Goal: Information Seeking & Learning: Learn about a topic

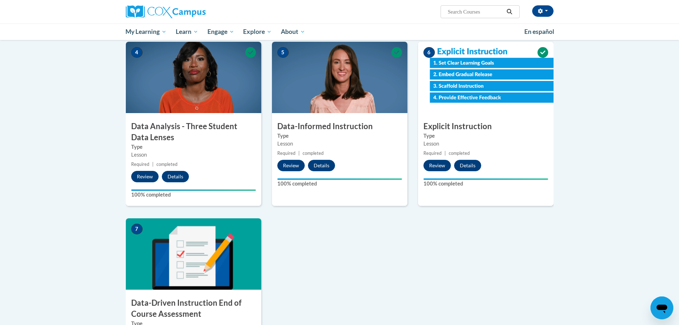
click at [215, 230] on img at bounding box center [193, 253] width 135 height 71
click at [202, 257] on img at bounding box center [193, 253] width 135 height 71
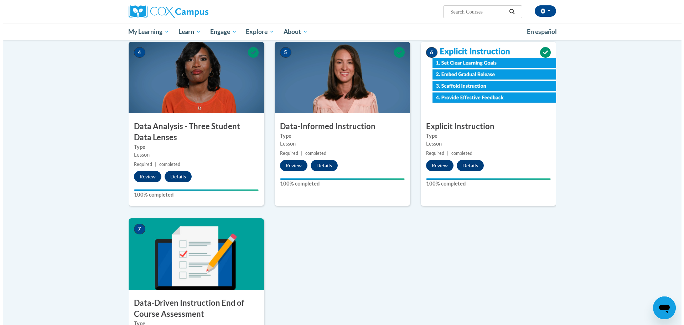
scroll to position [392, 0]
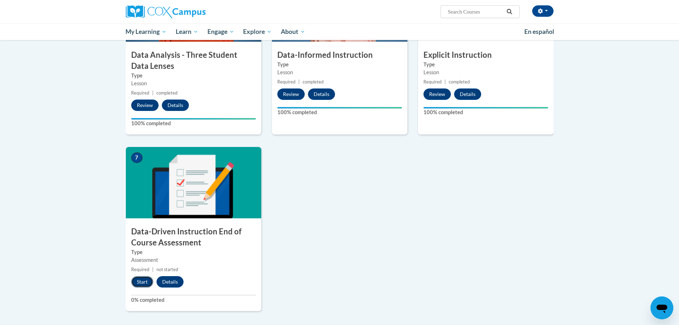
click at [149, 278] on button "Start" at bounding box center [142, 281] width 22 height 11
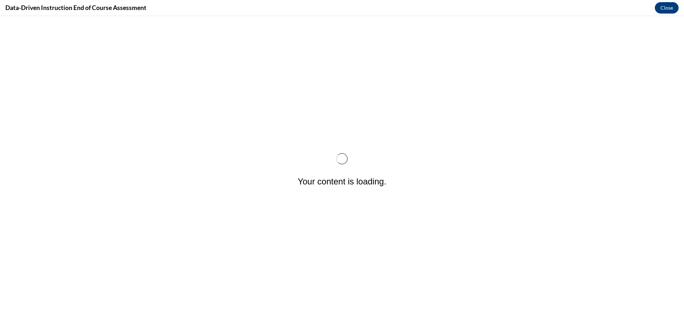
scroll to position [0, 0]
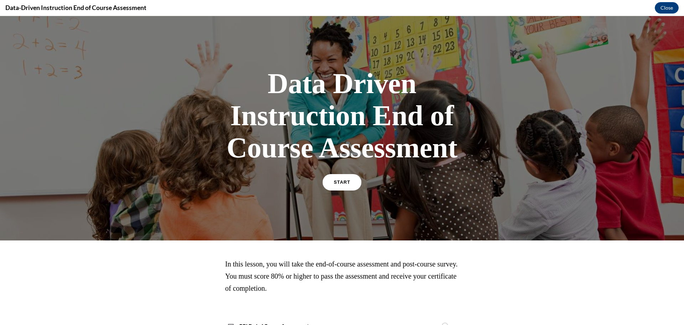
click at [349, 183] on link "START" at bounding box center [342, 182] width 39 height 16
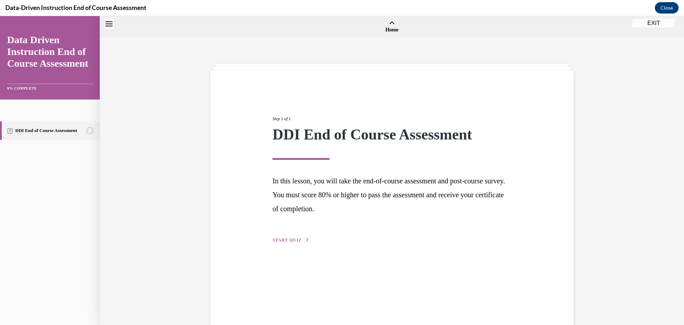
scroll to position [22, 0]
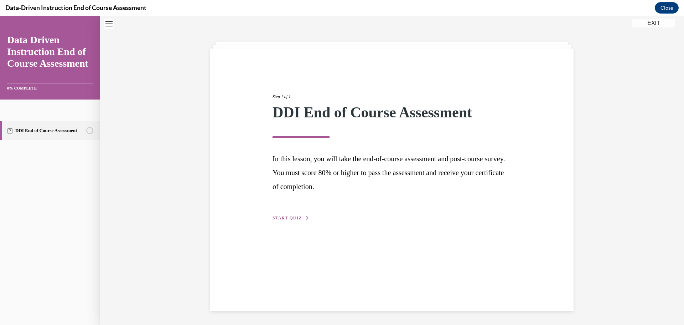
click at [273, 218] on span "START QUIZ" at bounding box center [287, 217] width 29 height 5
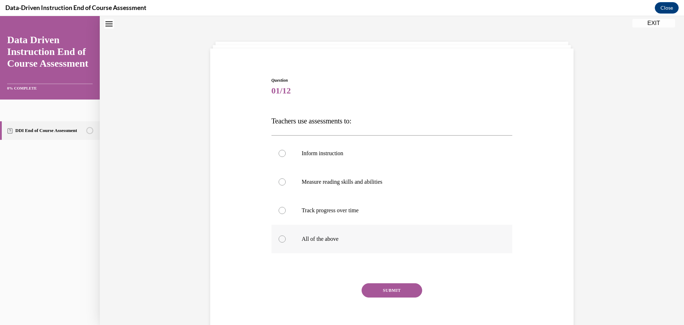
click at [344, 243] on label "All of the above" at bounding box center [392, 239] width 241 height 29
click at [286, 242] on input "All of the above" at bounding box center [282, 238] width 7 height 7
radio input "true"
click at [388, 292] on button "SUBMIT" at bounding box center [392, 290] width 61 height 14
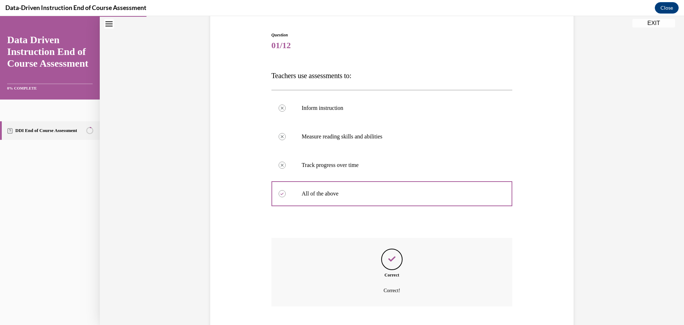
scroll to position [111, 0]
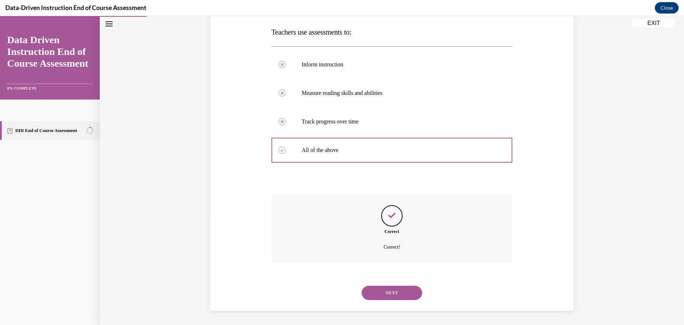
click at [393, 292] on button "NEXT" at bounding box center [392, 292] width 61 height 14
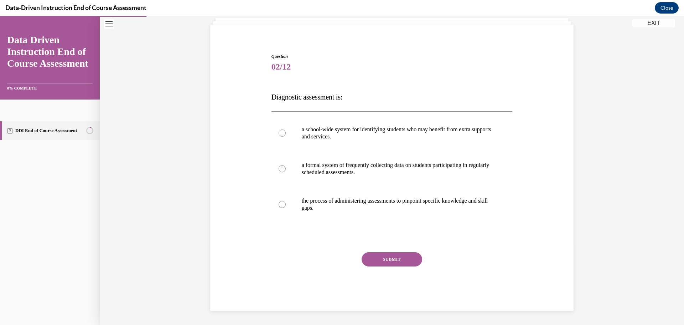
scroll to position [46, 0]
click at [325, 206] on p "the process of administering assessments to pinpoint specific knowledge and ski…" at bounding box center [398, 204] width 193 height 14
click at [286, 206] on input "the process of administering assessments to pinpoint specific knowledge and ski…" at bounding box center [282, 204] width 7 height 7
radio input "true"
click at [403, 267] on div "SUBMIT" at bounding box center [392, 270] width 241 height 36
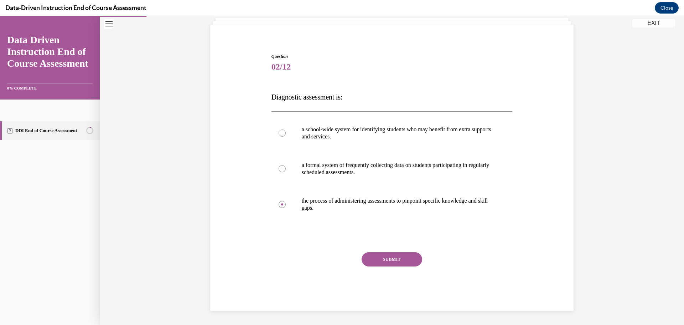
click at [402, 262] on button "SUBMIT" at bounding box center [392, 259] width 61 height 14
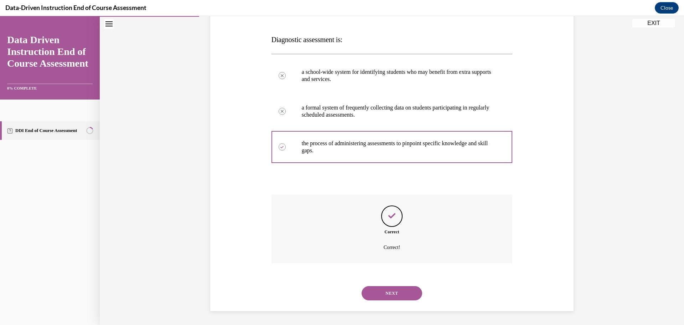
scroll to position [104, 0]
click at [391, 290] on button "NEXT" at bounding box center [392, 292] width 61 height 14
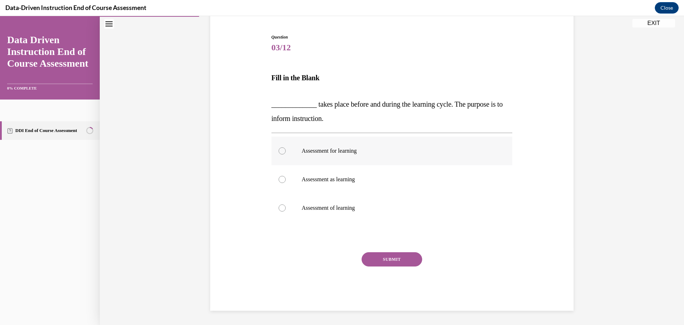
click at [396, 159] on label "Assessment for learning" at bounding box center [392, 150] width 241 height 29
click at [286, 154] on input "Assessment for learning" at bounding box center [282, 150] width 7 height 7
radio input "true"
click at [392, 262] on button "SUBMIT" at bounding box center [392, 259] width 61 height 14
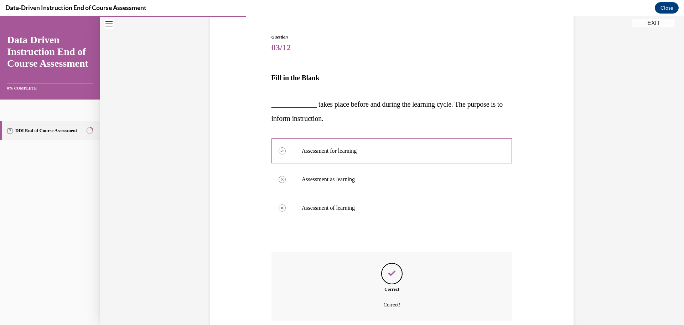
scroll to position [123, 0]
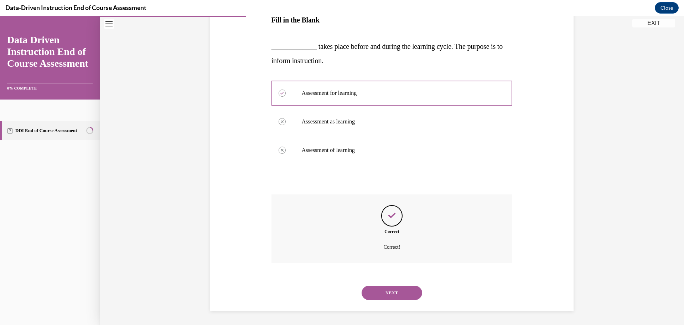
click at [392, 290] on button "NEXT" at bounding box center [392, 292] width 61 height 14
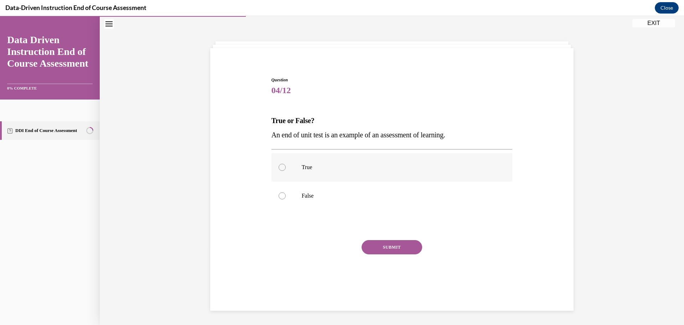
click at [488, 173] on label "True" at bounding box center [392, 167] width 241 height 29
click at [286, 171] on input "True" at bounding box center [282, 167] width 7 height 7
radio input "true"
click at [402, 247] on button "SUBMIT" at bounding box center [392, 247] width 61 height 14
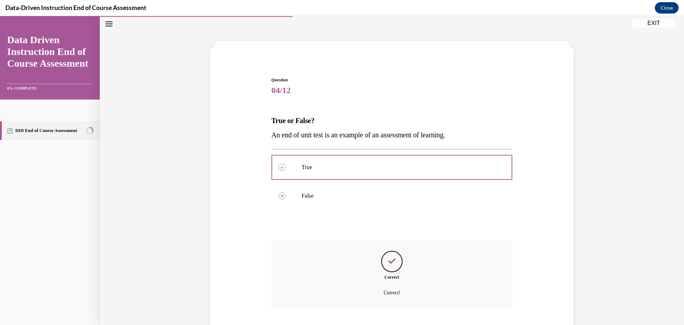
scroll to position [68, 0]
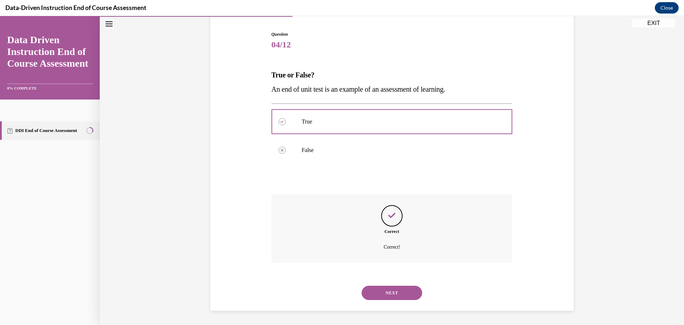
click at [403, 293] on button "NEXT" at bounding box center [392, 292] width 61 height 14
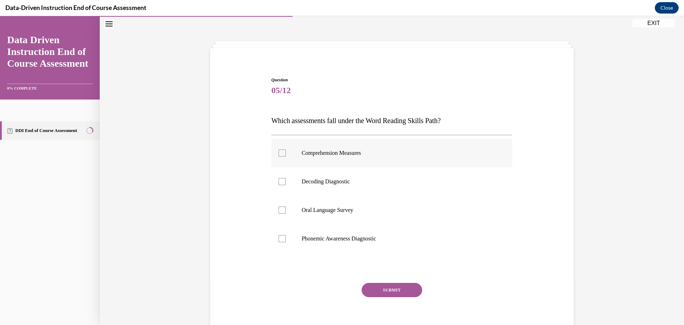
scroll to position [53, 0]
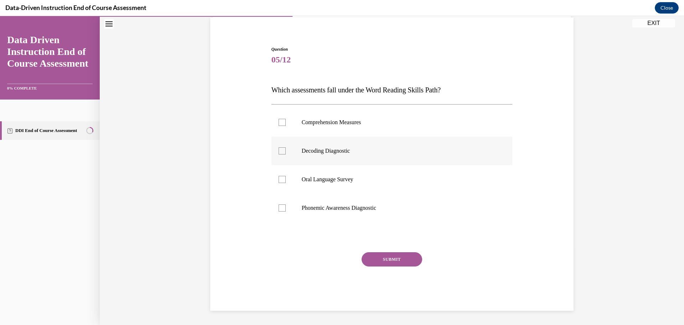
click at [319, 154] on label "Decoding Diagnostic" at bounding box center [392, 150] width 241 height 29
click at [286, 154] on input "Decoding Diagnostic" at bounding box center [282, 150] width 7 height 7
checkbox input "true"
click at [321, 211] on label "Phonemic Awareness Diagnostic" at bounding box center [392, 208] width 241 height 29
click at [286, 211] on input "Phonemic Awareness Diagnostic" at bounding box center [282, 207] width 7 height 7
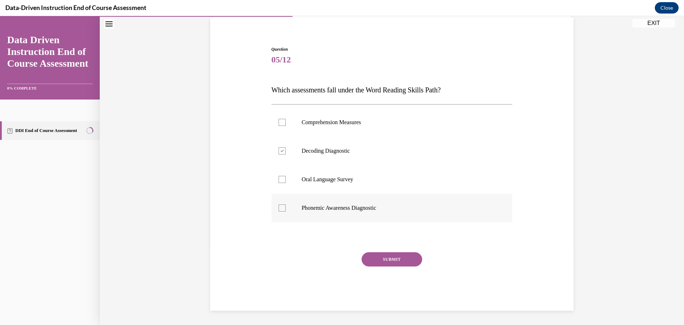
checkbox input "true"
click at [393, 258] on button "SUBMIT" at bounding box center [392, 259] width 61 height 14
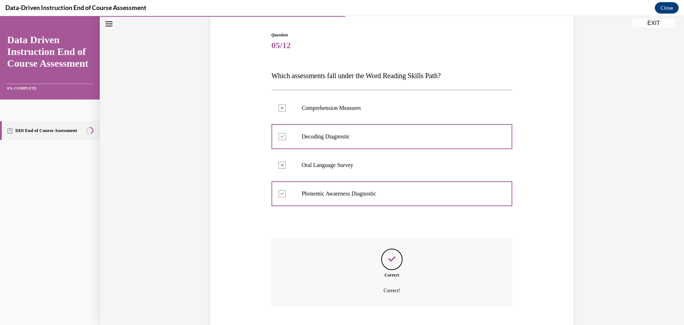
scroll to position [111, 0]
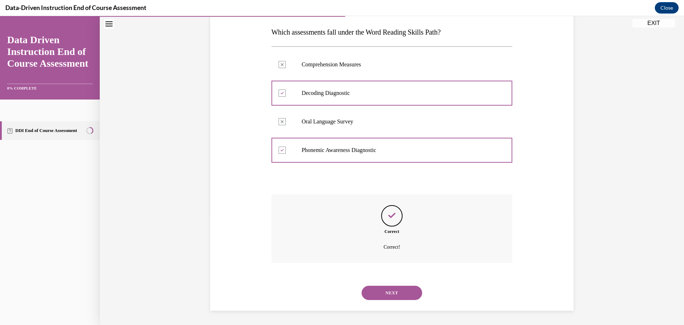
click at [390, 298] on button "NEXT" at bounding box center [392, 292] width 61 height 14
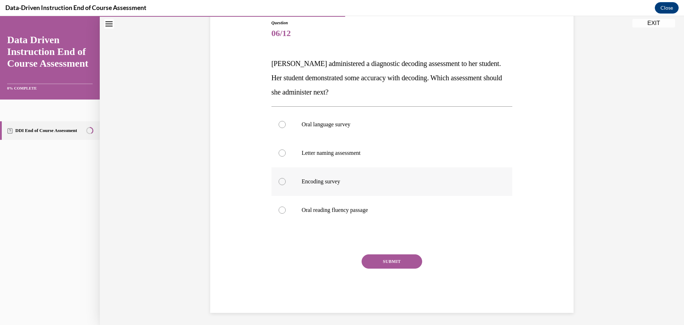
click at [368, 187] on label "Encoding survey" at bounding box center [392, 181] width 241 height 29
click at [286, 185] on input "Encoding survey" at bounding box center [282, 181] width 7 height 7
radio input "true"
drag, startPoint x: 376, startPoint y: 254, endPoint x: 385, endPoint y: 249, distance: 9.7
click at [382, 250] on div "Question 06/12 [PERSON_NAME] administered a diagnostic decoding assessment to h…" at bounding box center [392, 166] width 241 height 293
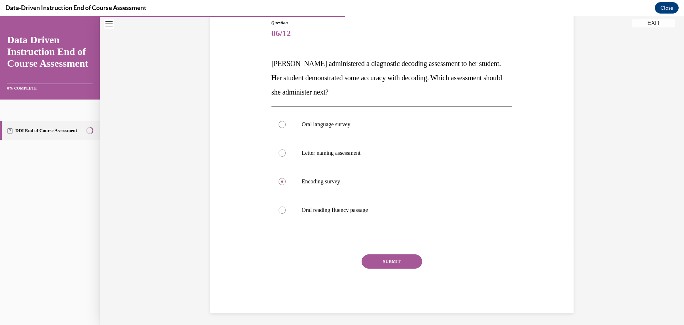
click at [403, 264] on button "SUBMIT" at bounding box center [392, 261] width 61 height 14
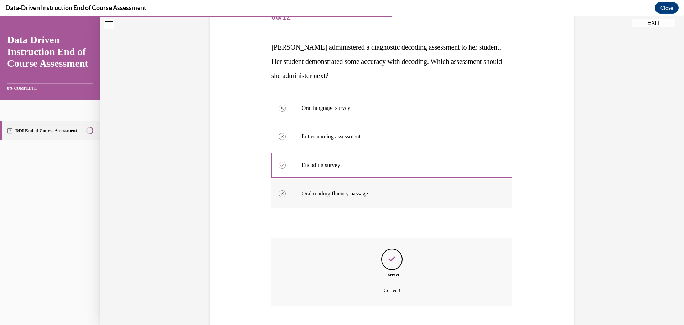
scroll to position [139, 0]
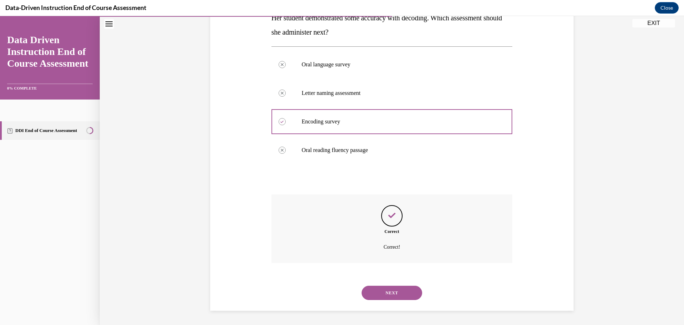
click at [397, 295] on button "NEXT" at bounding box center [392, 292] width 61 height 14
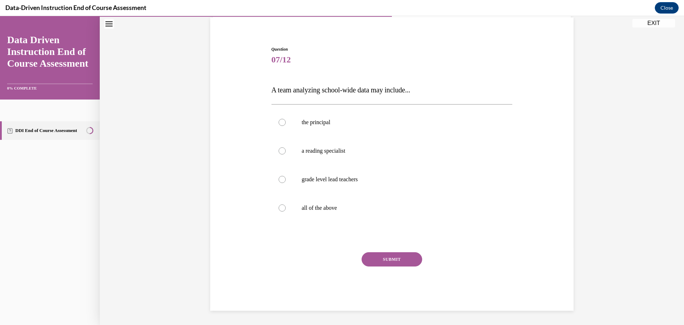
scroll to position [53, 0]
click at [481, 213] on label "all of the above" at bounding box center [392, 208] width 241 height 29
click at [286, 211] on input "all of the above" at bounding box center [282, 207] width 7 height 7
radio input "true"
click at [415, 256] on button "SUBMIT" at bounding box center [392, 259] width 61 height 14
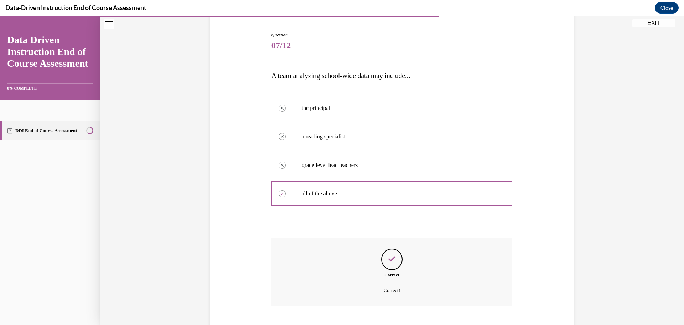
scroll to position [111, 0]
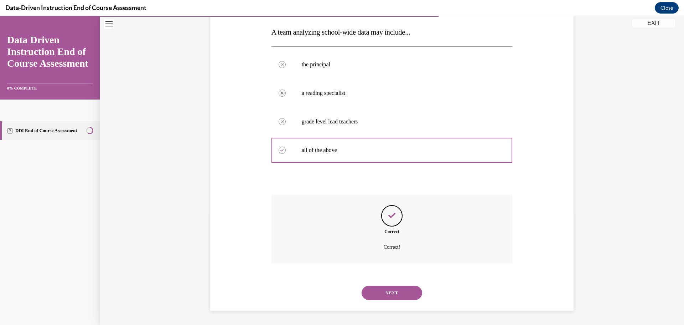
click at [380, 287] on button "NEXT" at bounding box center [392, 292] width 61 height 14
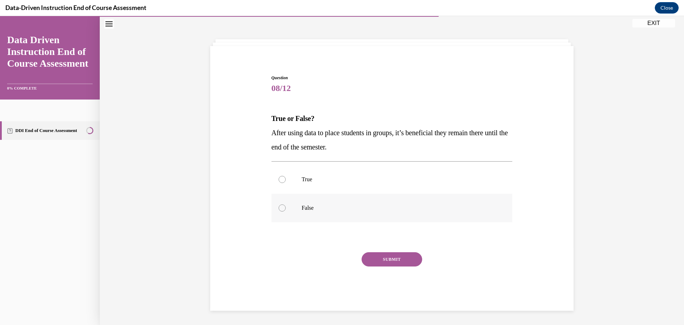
click at [354, 207] on p "False" at bounding box center [398, 207] width 193 height 7
click at [286, 207] on input "False" at bounding box center [282, 207] width 7 height 7
radio input "true"
click at [394, 257] on button "SUBMIT" at bounding box center [392, 259] width 61 height 14
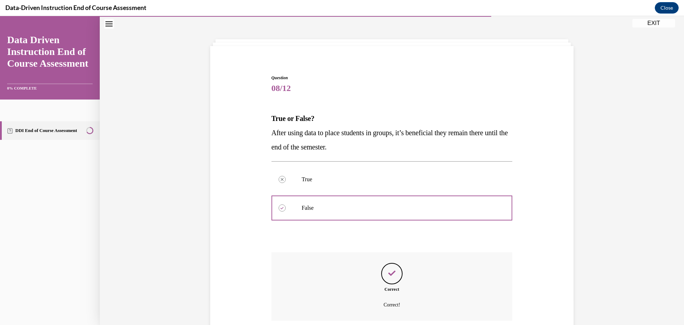
scroll to position [82, 0]
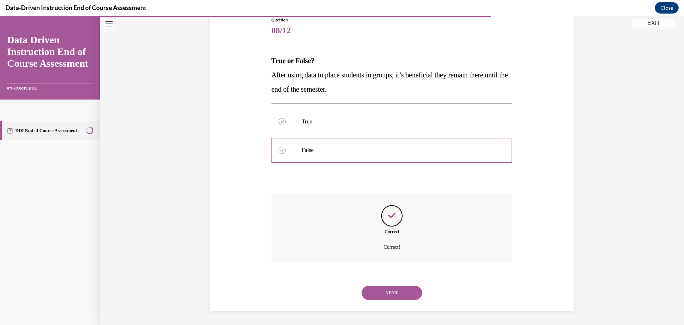
click at [389, 295] on button "NEXT" at bounding box center [392, 292] width 61 height 14
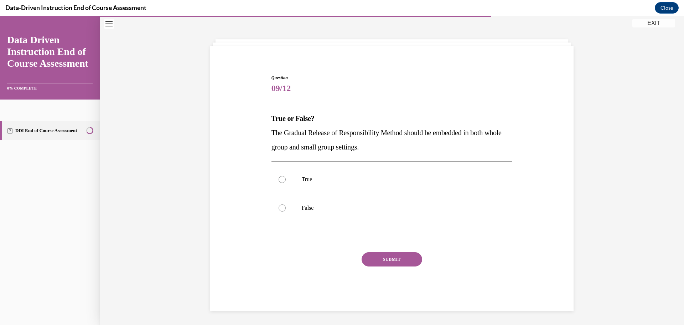
scroll to position [25, 0]
click at [350, 179] on p "True" at bounding box center [398, 179] width 193 height 7
click at [286, 179] on input "True" at bounding box center [282, 179] width 7 height 7
radio input "true"
click at [383, 265] on button "SUBMIT" at bounding box center [392, 259] width 61 height 14
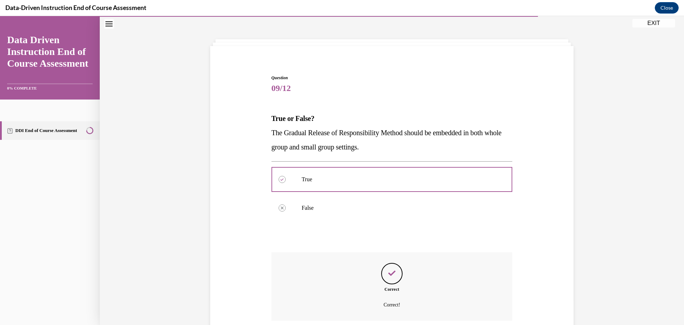
scroll to position [82, 0]
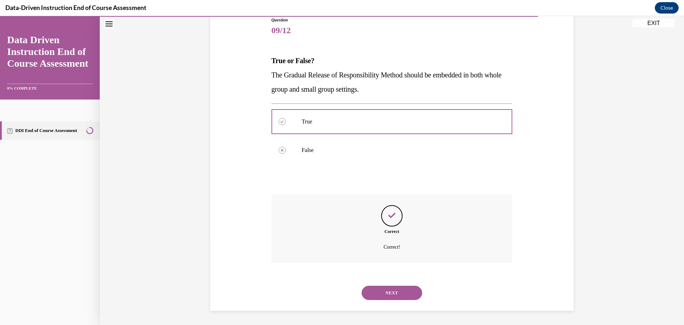
click at [392, 293] on button "NEXT" at bounding box center [392, 292] width 61 height 14
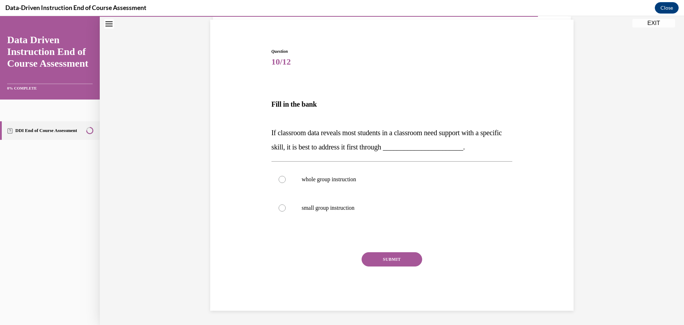
scroll to position [51, 0]
click at [350, 175] on label "whole group instruction" at bounding box center [392, 179] width 241 height 29
click at [286, 176] on input "whole group instruction" at bounding box center [282, 179] width 7 height 7
radio input "true"
click at [388, 256] on button "SUBMIT" at bounding box center [392, 259] width 61 height 14
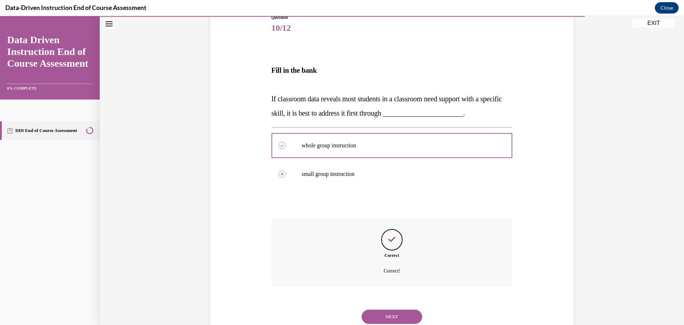
scroll to position [109, 0]
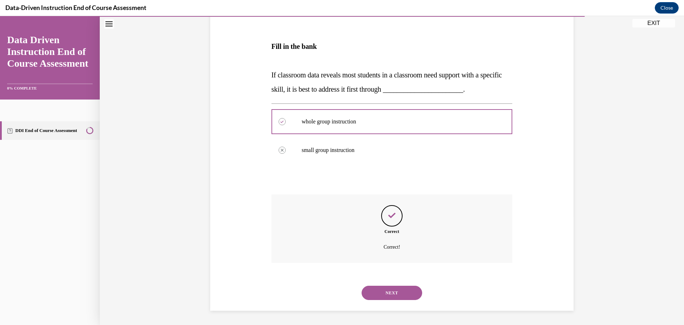
click at [389, 290] on button "NEXT" at bounding box center [392, 292] width 61 height 14
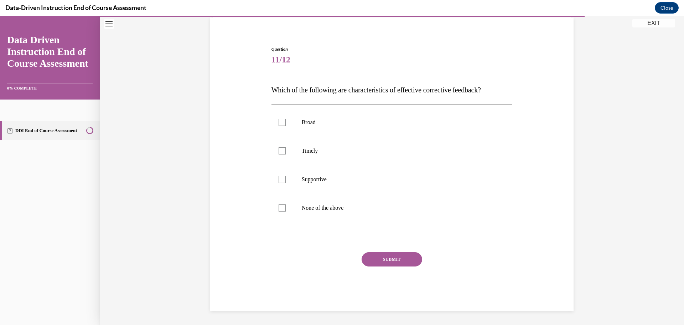
scroll to position [53, 0]
click at [502, 153] on label "Timely" at bounding box center [392, 150] width 241 height 29
click at [286, 153] on input "Timely" at bounding box center [282, 150] width 7 height 7
checkbox input "true"
click at [466, 183] on label "Supportive" at bounding box center [392, 179] width 241 height 29
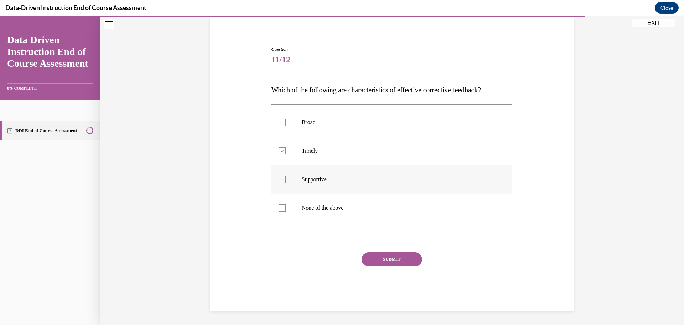
click at [286, 183] on input "Supportive" at bounding box center [282, 179] width 7 height 7
checkbox input "true"
click at [388, 253] on button "SUBMIT" at bounding box center [392, 259] width 61 height 14
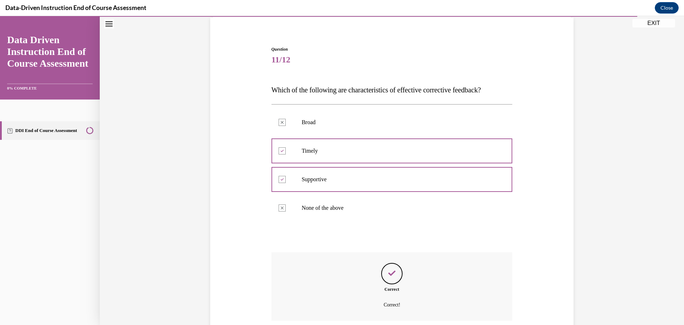
scroll to position [111, 0]
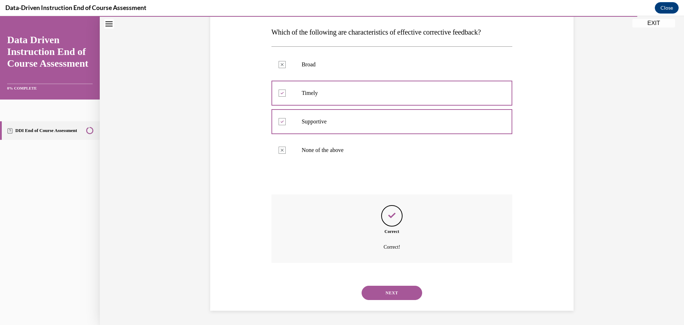
click at [406, 291] on button "NEXT" at bounding box center [392, 292] width 61 height 14
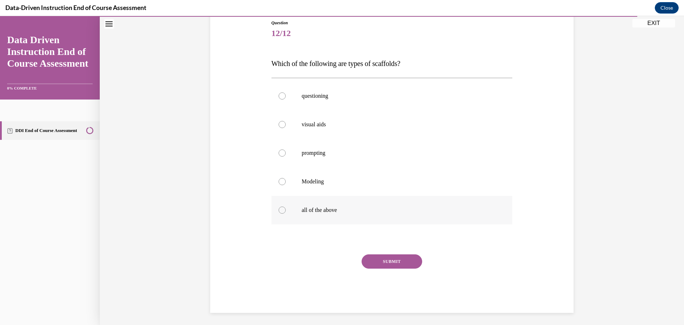
click at [382, 222] on label "all of the above" at bounding box center [392, 210] width 241 height 29
click at [286, 213] on input "all of the above" at bounding box center [282, 209] width 7 height 7
radio input "true"
click at [383, 265] on button "SUBMIT" at bounding box center [392, 261] width 61 height 14
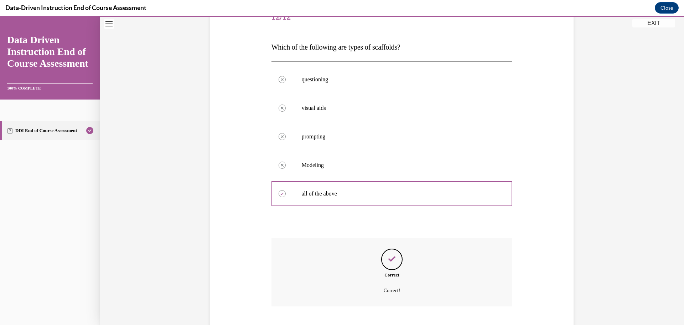
scroll to position [139, 0]
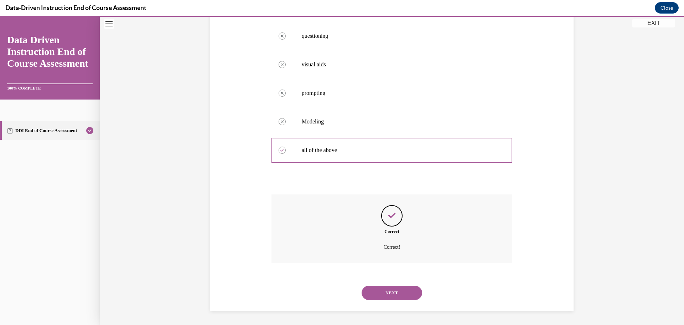
click at [378, 287] on button "NEXT" at bounding box center [392, 292] width 61 height 14
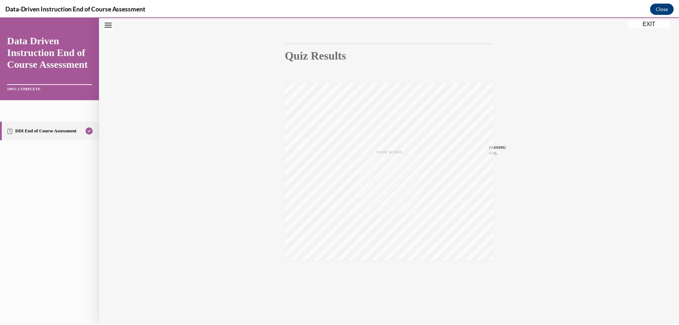
scroll to position [57, 0]
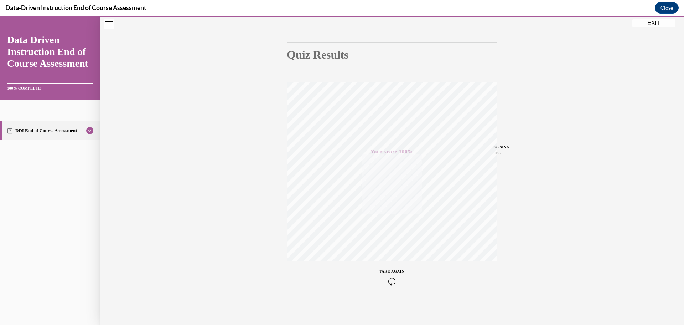
click at [656, 24] on button "EXIT" at bounding box center [654, 23] width 43 height 9
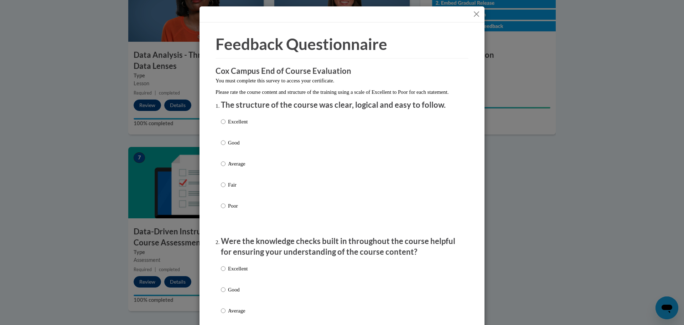
click at [473, 12] on button "Close" at bounding box center [476, 14] width 9 height 9
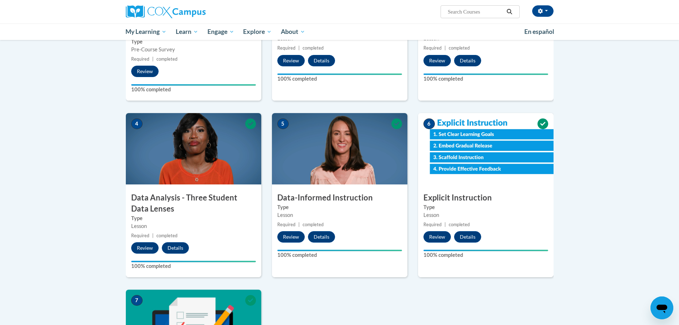
scroll to position [0, 0]
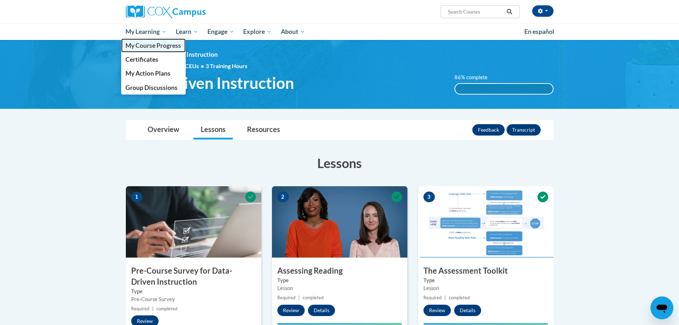
click at [140, 43] on span "My Course Progress" at bounding box center [153, 45] width 56 height 7
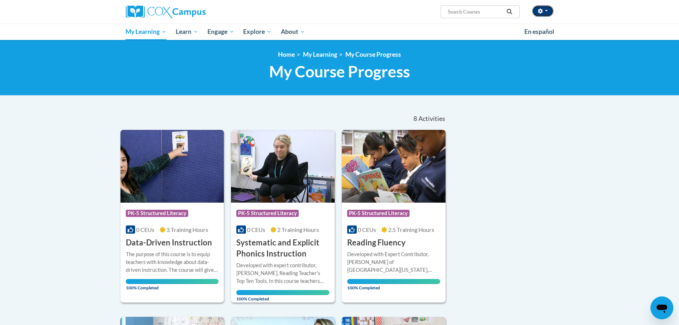
click at [543, 12] on button "button" at bounding box center [542, 10] width 21 height 11
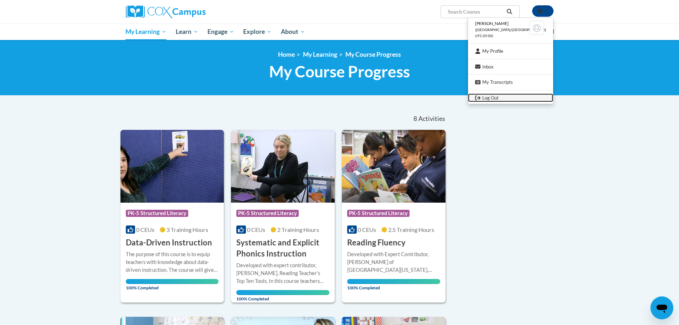
click at [507, 96] on link "Log Out" at bounding box center [510, 97] width 85 height 9
